Goal: Use online tool/utility: Utilize a website feature to perform a specific function

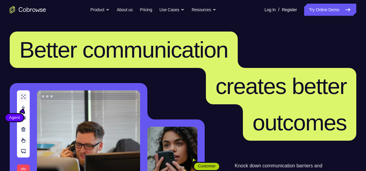
click at [312, 10] on link "Try Online Demo" at bounding box center [330, 10] width 52 height 12
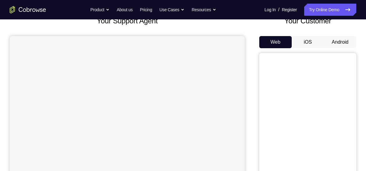
scroll to position [44, 0]
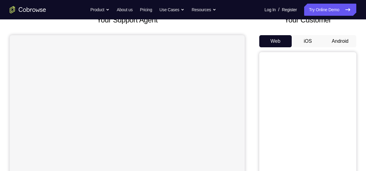
click at [316, 42] on button "iOS" at bounding box center [308, 41] width 32 height 12
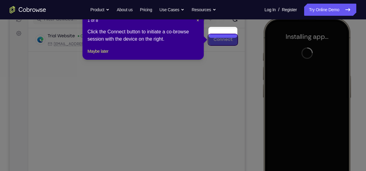
scroll to position [90, 0]
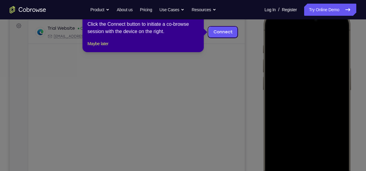
click at [230, 62] on icon at bounding box center [185, 85] width 370 height 171
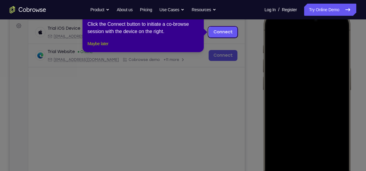
click at [106, 47] on button "Maybe later" at bounding box center [97, 43] width 21 height 7
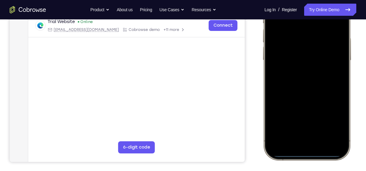
scroll to position [122, 0]
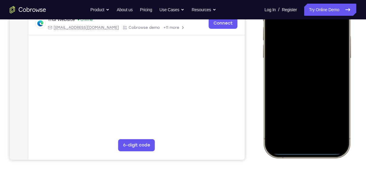
drag, startPoint x: 302, startPoint y: 151, endPoint x: 309, endPoint y: 40, distance: 111.2
click at [309, 40] on div at bounding box center [307, 68] width 80 height 173
drag, startPoint x: 302, startPoint y: 154, endPoint x: 304, endPoint y: 81, distance: 73.4
click at [304, 81] on div at bounding box center [307, 68] width 80 height 173
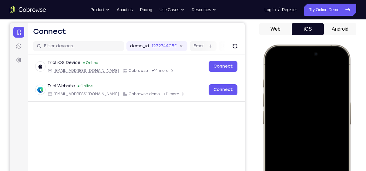
scroll to position [57, 0]
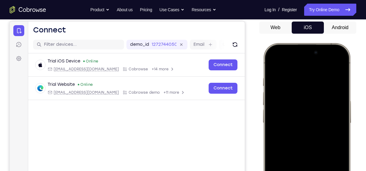
click at [309, 62] on div at bounding box center [307, 132] width 80 height 173
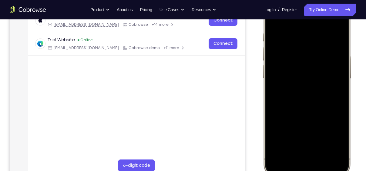
scroll to position [111, 0]
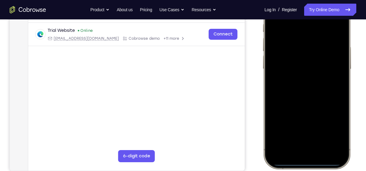
click at [307, 163] on div at bounding box center [307, 78] width 80 height 173
drag, startPoint x: 307, startPoint y: 163, endPoint x: 568, endPoint y: 2, distance: 306.6
click at [306, 13] on div at bounding box center [307, 78] width 80 height 173
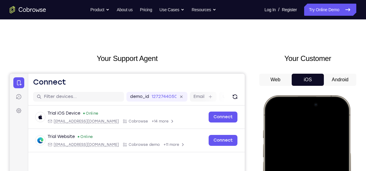
scroll to position [0, 0]
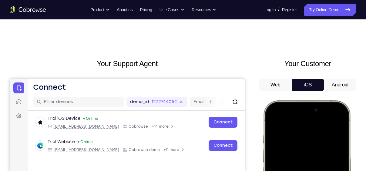
click at [333, 85] on button "Android" at bounding box center [340, 85] width 32 height 12
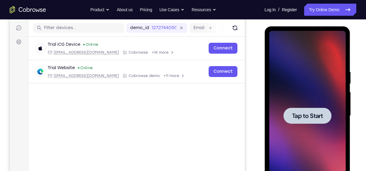
scroll to position [74, 0]
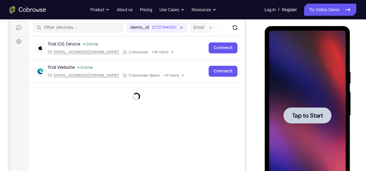
click at [303, 116] on span "Tap to Start" at bounding box center [307, 115] width 31 height 6
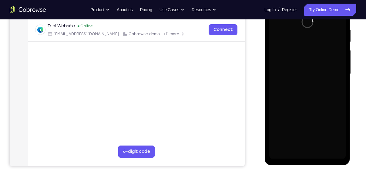
scroll to position [116, 0]
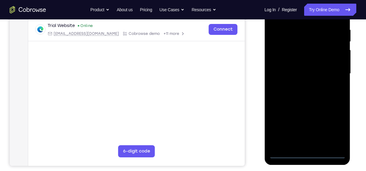
click at [308, 154] on div at bounding box center [307, 74] width 76 height 170
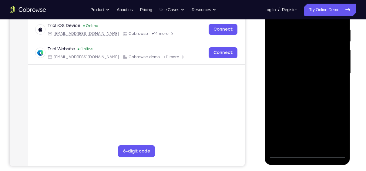
click at [336, 128] on div at bounding box center [307, 74] width 76 height 170
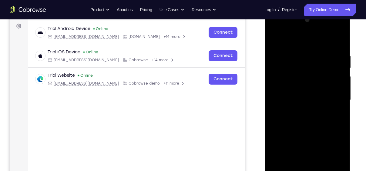
scroll to position [93, 0]
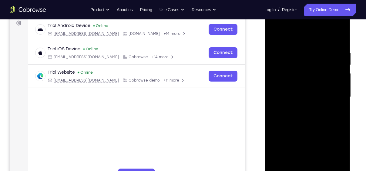
click at [276, 27] on div at bounding box center [307, 97] width 76 height 170
click at [282, 80] on div at bounding box center [307, 97] width 76 height 170
click at [286, 101] on div at bounding box center [307, 97] width 76 height 170
click at [295, 110] on div at bounding box center [307, 97] width 76 height 170
click at [299, 103] on div at bounding box center [307, 97] width 76 height 170
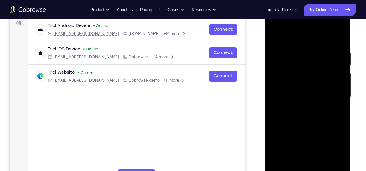
click at [297, 134] on div at bounding box center [307, 97] width 76 height 170
click at [318, 72] on div at bounding box center [307, 97] width 76 height 170
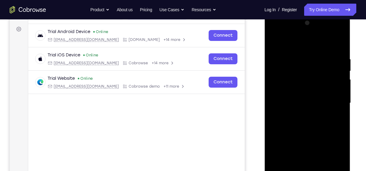
scroll to position [84, 0]
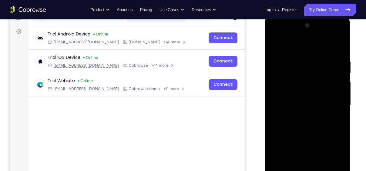
click at [320, 84] on div at bounding box center [307, 106] width 76 height 170
click at [274, 49] on div at bounding box center [307, 106] width 76 height 170
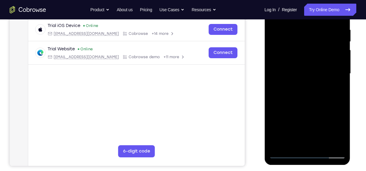
scroll to position [118, 0]
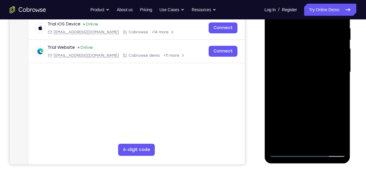
click at [306, 111] on div at bounding box center [307, 72] width 76 height 170
click at [319, 69] on div at bounding box center [307, 72] width 76 height 170
click at [342, 45] on div at bounding box center [307, 72] width 76 height 170
click at [305, 77] on div at bounding box center [307, 72] width 76 height 170
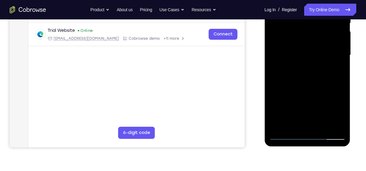
scroll to position [135, 0]
click at [325, 95] on div at bounding box center [307, 55] width 76 height 170
drag, startPoint x: 325, startPoint y: 95, endPoint x: 324, endPoint y: 55, distance: 39.4
click at [324, 55] on div at bounding box center [307, 55] width 76 height 170
click at [305, 124] on div at bounding box center [307, 55] width 76 height 170
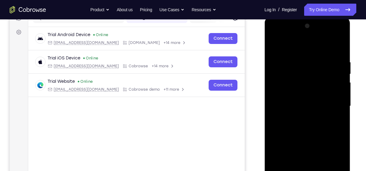
scroll to position [91, 0]
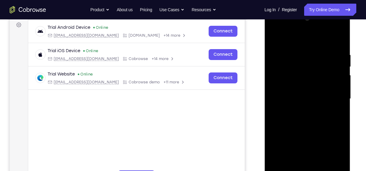
click at [286, 86] on div at bounding box center [307, 99] width 76 height 170
click at [293, 111] on div at bounding box center [307, 99] width 76 height 170
click at [316, 109] on div at bounding box center [307, 99] width 76 height 170
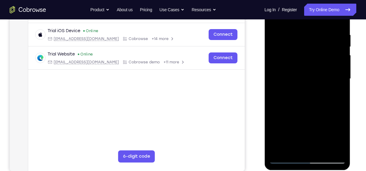
scroll to position [107, 0]
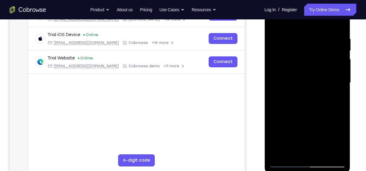
drag, startPoint x: 307, startPoint y: 112, endPoint x: 306, endPoint y: 42, distance: 69.7
click at [306, 42] on div at bounding box center [307, 83] width 76 height 170
drag, startPoint x: 307, startPoint y: 112, endPoint x: 312, endPoint y: 41, distance: 71.1
click at [312, 41] on div at bounding box center [307, 83] width 76 height 170
drag, startPoint x: 311, startPoint y: 92, endPoint x: 322, endPoint y: 19, distance: 73.5
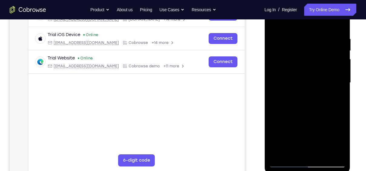
click at [322, 19] on div at bounding box center [307, 83] width 76 height 170
drag, startPoint x: 305, startPoint y: 103, endPoint x: 316, endPoint y: 24, distance: 79.9
click at [316, 24] on div at bounding box center [307, 83] width 76 height 170
drag, startPoint x: 307, startPoint y: 98, endPoint x: 314, endPoint y: 22, distance: 75.9
click at [314, 22] on div at bounding box center [307, 83] width 76 height 170
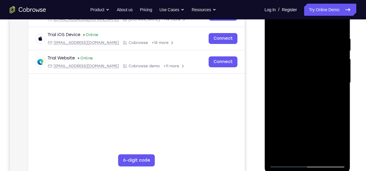
drag, startPoint x: 300, startPoint y: 87, endPoint x: 316, endPoint y: 26, distance: 63.2
click at [316, 26] on div at bounding box center [307, 83] width 76 height 170
drag, startPoint x: 306, startPoint y: 77, endPoint x: 314, endPoint y: 45, distance: 33.6
click at [314, 45] on div at bounding box center [307, 83] width 76 height 170
click at [279, 36] on div at bounding box center [307, 83] width 76 height 170
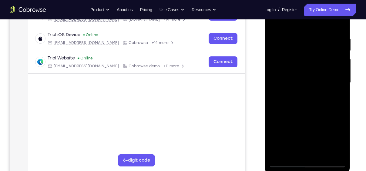
drag, startPoint x: 289, startPoint y: 104, endPoint x: 298, endPoint y: 24, distance: 80.9
click at [298, 24] on div at bounding box center [307, 83] width 76 height 170
drag, startPoint x: 288, startPoint y: 29, endPoint x: 281, endPoint y: 159, distance: 130.2
click at [281, 159] on div at bounding box center [307, 83] width 76 height 170
drag, startPoint x: 298, startPoint y: 48, endPoint x: 289, endPoint y: 159, distance: 111.3
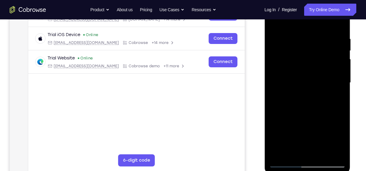
click at [289, 159] on div at bounding box center [307, 83] width 76 height 170
drag, startPoint x: 305, startPoint y: 48, endPoint x: 295, endPoint y: 136, distance: 88.2
click at [295, 136] on div at bounding box center [307, 83] width 76 height 170
drag, startPoint x: 305, startPoint y: 37, endPoint x: 297, endPoint y: 158, distance: 121.8
click at [297, 158] on div at bounding box center [307, 83] width 76 height 170
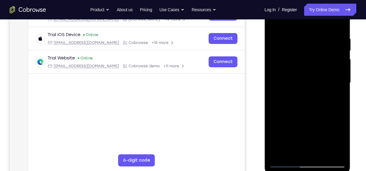
click at [288, 30] on div at bounding box center [307, 83] width 76 height 170
click at [273, 28] on div at bounding box center [307, 83] width 76 height 170
drag, startPoint x: 289, startPoint y: 106, endPoint x: 297, endPoint y: 9, distance: 97.9
click at [297, 9] on div at bounding box center [307, 83] width 76 height 170
drag, startPoint x: 286, startPoint y: 111, endPoint x: 296, endPoint y: 0, distance: 112.0
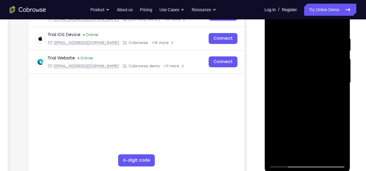
click at [296, 0] on div at bounding box center [307, 83] width 76 height 170
drag, startPoint x: 279, startPoint y: 126, endPoint x: 300, endPoint y: 4, distance: 123.5
click at [300, 4] on div at bounding box center [307, 83] width 76 height 170
drag, startPoint x: 287, startPoint y: 105, endPoint x: 305, endPoint y: 11, distance: 96.0
click at [305, 11] on div at bounding box center [307, 83] width 76 height 170
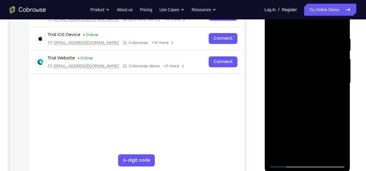
drag, startPoint x: 325, startPoint y: 52, endPoint x: 311, endPoint y: 112, distance: 61.3
click at [311, 112] on div at bounding box center [307, 83] width 76 height 170
drag, startPoint x: 326, startPoint y: 33, endPoint x: 314, endPoint y: 95, distance: 64.0
click at [314, 95] on div at bounding box center [307, 83] width 76 height 170
click at [341, 26] on div at bounding box center [307, 83] width 76 height 170
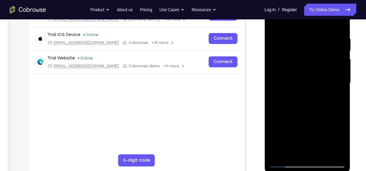
click at [285, 109] on div at bounding box center [307, 83] width 76 height 170
click at [289, 89] on div at bounding box center [307, 83] width 76 height 170
drag, startPoint x: 294, startPoint y: 102, endPoint x: 318, endPoint y: 20, distance: 84.8
click at [318, 20] on div at bounding box center [307, 83] width 76 height 170
drag, startPoint x: 294, startPoint y: 114, endPoint x: 326, endPoint y: -1, distance: 119.1
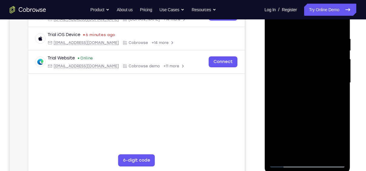
click at [326, 0] on div at bounding box center [307, 83] width 76 height 170
drag, startPoint x: 290, startPoint y: 127, endPoint x: 318, endPoint y: 19, distance: 111.5
click at [318, 19] on div at bounding box center [307, 83] width 76 height 170
drag, startPoint x: 296, startPoint y: 88, endPoint x: 316, endPoint y: 24, distance: 66.3
click at [313, 27] on div at bounding box center [307, 83] width 76 height 170
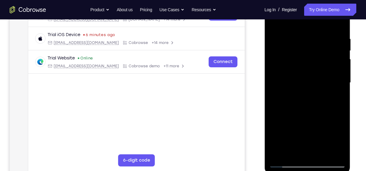
drag, startPoint x: 291, startPoint y: 89, endPoint x: 299, endPoint y: 61, distance: 28.4
click at [299, 61] on div at bounding box center [307, 83] width 76 height 170
drag, startPoint x: 293, startPoint y: 84, endPoint x: 306, endPoint y: 28, distance: 57.6
click at [306, 28] on div at bounding box center [307, 83] width 76 height 170
drag, startPoint x: 286, startPoint y: 119, endPoint x: 312, endPoint y: 11, distance: 111.3
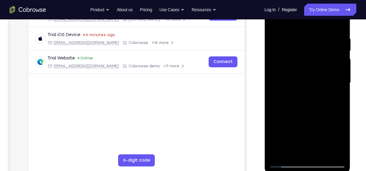
click at [312, 11] on div at bounding box center [307, 83] width 76 height 170
drag, startPoint x: 289, startPoint y: 119, endPoint x: 305, endPoint y: 41, distance: 79.4
click at [305, 41] on div at bounding box center [307, 83] width 76 height 170
drag, startPoint x: 284, startPoint y: 106, endPoint x: 309, endPoint y: 23, distance: 87.0
click at [309, 23] on div at bounding box center [307, 83] width 76 height 170
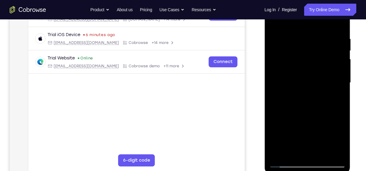
drag, startPoint x: 297, startPoint y: 106, endPoint x: 305, endPoint y: 72, distance: 35.1
click at [305, 72] on div at bounding box center [307, 83] width 76 height 170
drag, startPoint x: 293, startPoint y: 112, endPoint x: 308, endPoint y: 30, distance: 82.9
click at [308, 30] on div at bounding box center [307, 83] width 76 height 170
drag, startPoint x: 297, startPoint y: 112, endPoint x: 316, endPoint y: 19, distance: 94.8
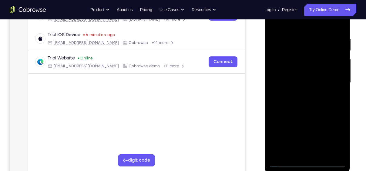
click at [316, 19] on div at bounding box center [307, 83] width 76 height 170
drag, startPoint x: 292, startPoint y: 124, endPoint x: 321, endPoint y: 22, distance: 106.7
click at [321, 22] on div at bounding box center [307, 83] width 76 height 170
drag, startPoint x: 302, startPoint y: 103, endPoint x: 313, endPoint y: 39, distance: 65.0
click at [313, 39] on div at bounding box center [307, 83] width 76 height 170
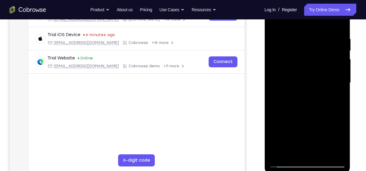
drag, startPoint x: 291, startPoint y: 102, endPoint x: 295, endPoint y: 83, distance: 19.6
click at [295, 83] on div at bounding box center [307, 83] width 76 height 170
drag, startPoint x: 291, startPoint y: 120, endPoint x: 315, endPoint y: 36, distance: 87.2
click at [315, 36] on div at bounding box center [307, 83] width 76 height 170
drag, startPoint x: 301, startPoint y: 117, endPoint x: 321, endPoint y: 20, distance: 99.6
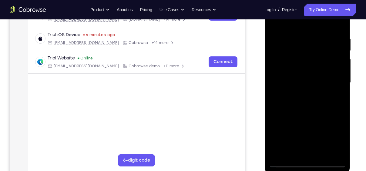
click at [321, 20] on div at bounding box center [307, 83] width 76 height 170
drag, startPoint x: 299, startPoint y: 107, endPoint x: 321, endPoint y: 12, distance: 97.4
click at [321, 12] on div at bounding box center [307, 83] width 76 height 170
drag, startPoint x: 294, startPoint y: 106, endPoint x: 316, endPoint y: 9, distance: 99.5
click at [316, 9] on div at bounding box center [307, 83] width 76 height 170
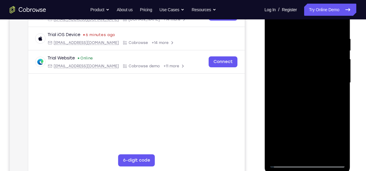
drag, startPoint x: 295, startPoint y: 103, endPoint x: 305, endPoint y: 57, distance: 47.4
click at [305, 57] on div at bounding box center [307, 83] width 76 height 170
drag, startPoint x: 296, startPoint y: 123, endPoint x: 315, endPoint y: 39, distance: 86.2
click at [315, 39] on div at bounding box center [307, 83] width 76 height 170
drag, startPoint x: 298, startPoint y: 105, endPoint x: 320, endPoint y: 14, distance: 92.9
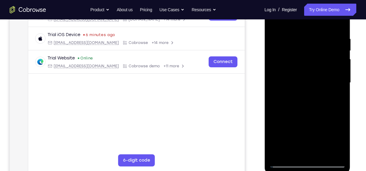
click at [320, 14] on div at bounding box center [307, 83] width 76 height 170
drag, startPoint x: 306, startPoint y: 92, endPoint x: 313, endPoint y: 47, distance: 44.8
click at [313, 47] on div at bounding box center [307, 83] width 76 height 170
drag, startPoint x: 299, startPoint y: 105, endPoint x: 314, endPoint y: 50, distance: 57.1
click at [314, 50] on div at bounding box center [307, 83] width 76 height 170
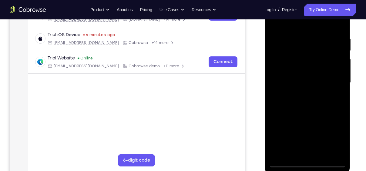
drag, startPoint x: 299, startPoint y: 125, endPoint x: 314, endPoint y: 54, distance: 72.1
click at [314, 54] on div at bounding box center [307, 83] width 76 height 170
drag, startPoint x: 303, startPoint y: 113, endPoint x: 337, endPoint y: -1, distance: 118.7
click at [337, 0] on div at bounding box center [307, 83] width 76 height 170
drag, startPoint x: 290, startPoint y: 110, endPoint x: 316, endPoint y: 28, distance: 85.5
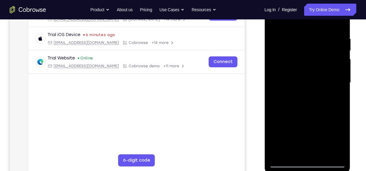
click at [316, 28] on div at bounding box center [307, 83] width 76 height 170
drag, startPoint x: 292, startPoint y: 116, endPoint x: 317, endPoint y: 35, distance: 85.0
click at [316, 36] on div at bounding box center [307, 83] width 76 height 170
